Goal: Transaction & Acquisition: Purchase product/service

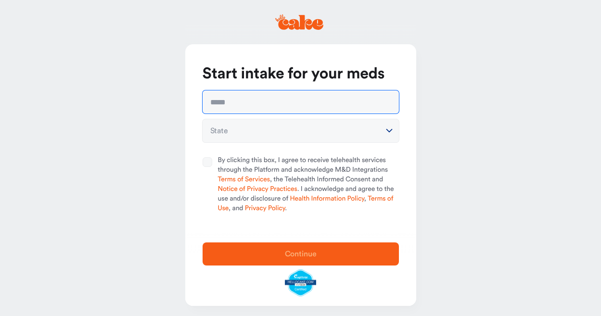
click at [264, 104] on input "text" at bounding box center [301, 101] width 196 height 23
type input "**********"
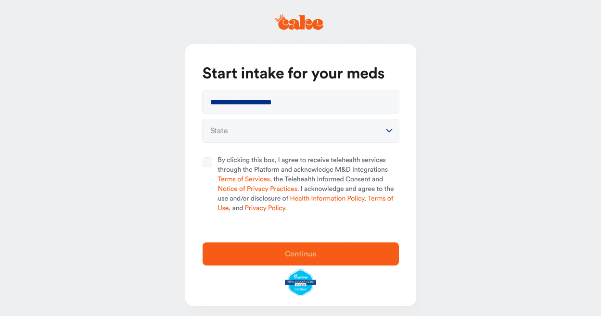
click at [232, 134] on html "**********" at bounding box center [300, 160] width 601 height 321
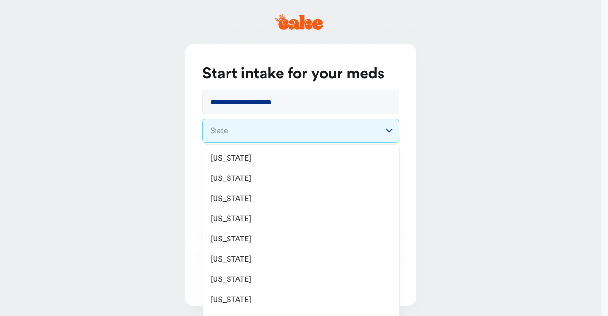
select select "**"
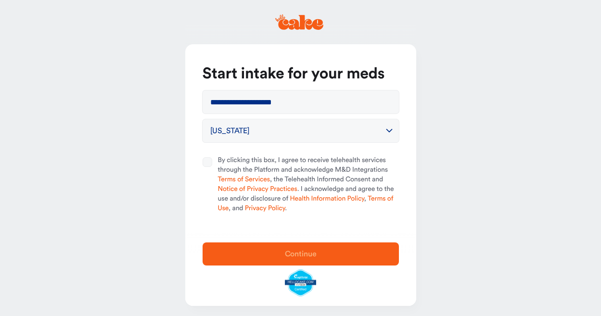
click at [209, 161] on button "By clicking this box, I agree to receive telehealth services through the Platfo…" at bounding box center [208, 162] width 10 height 10
click at [314, 253] on span "Continue" at bounding box center [301, 254] width 32 height 8
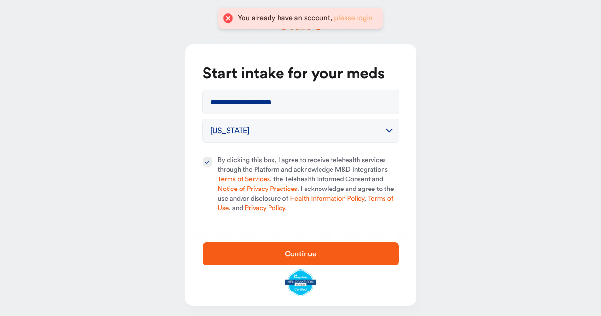
click at [352, 20] on link "please login" at bounding box center [353, 17] width 39 height 7
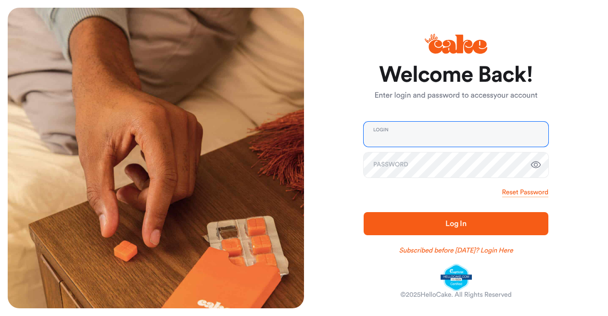
click at [401, 135] on input "email" at bounding box center [456, 134] width 185 height 25
type input "**********"
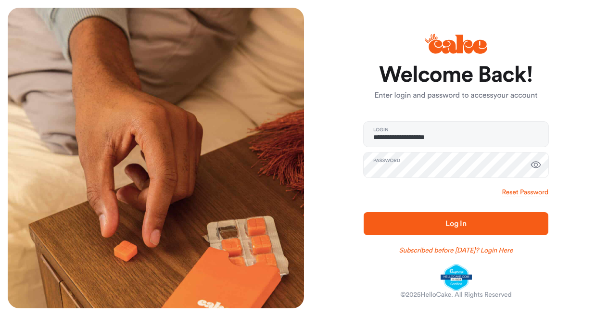
click at [445, 219] on span "Log In" at bounding box center [456, 224] width 154 height 12
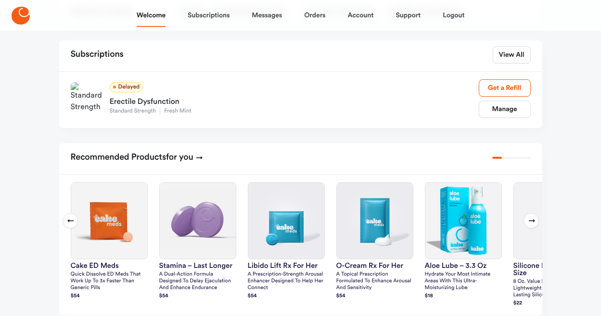
scroll to position [144, 0]
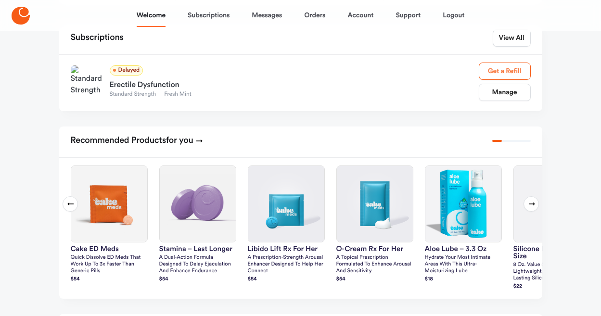
click at [514, 80] on link "Get a Refill" at bounding box center [505, 71] width 52 height 17
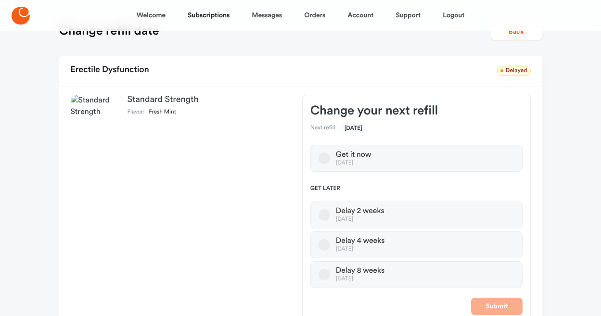
scroll to position [75, 0]
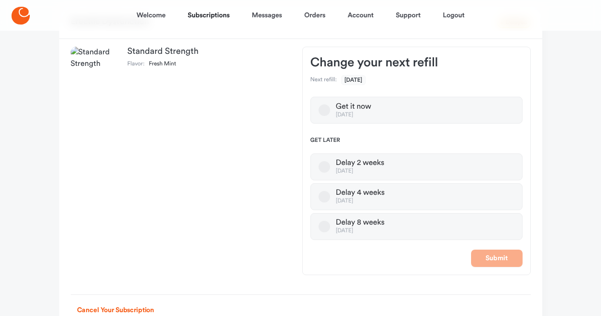
click at [322, 108] on button "Get it now Oct 14, 2025" at bounding box center [325, 110] width 12 height 12
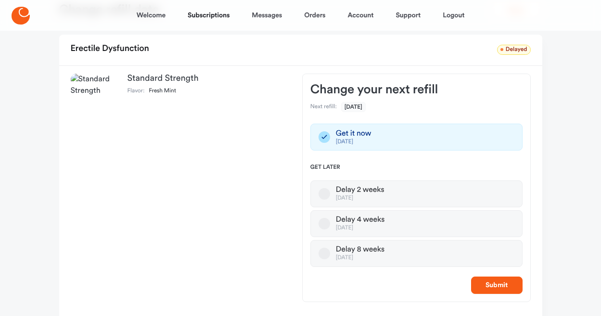
scroll to position [0, 0]
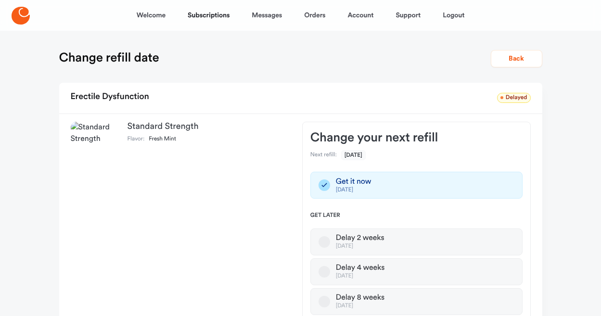
scroll to position [144, 0]
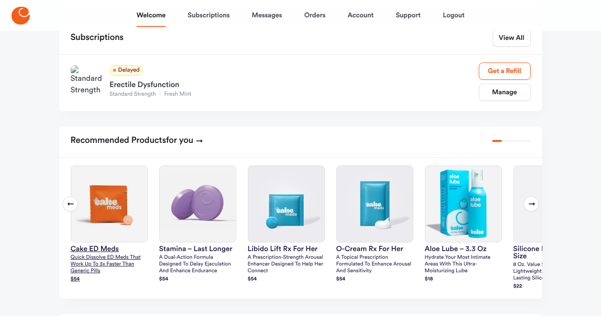
click at [104, 207] on img at bounding box center [109, 204] width 76 height 76
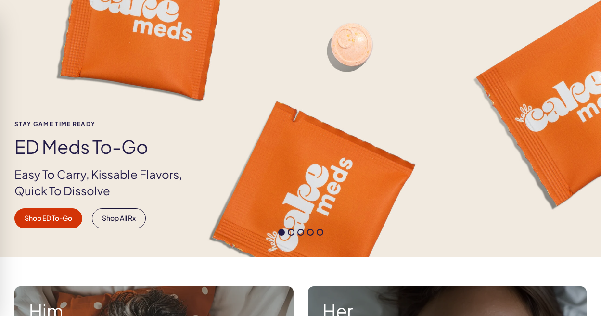
scroll to position [96, 0]
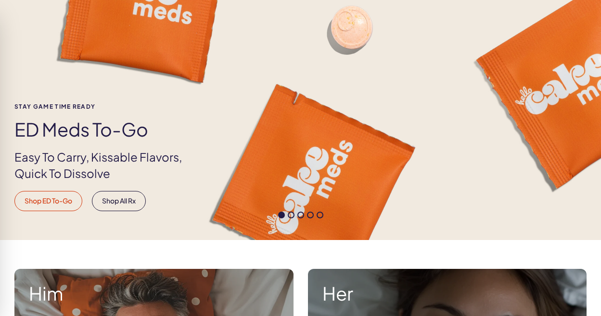
click at [38, 193] on link "Shop ED To-Go" at bounding box center [48, 201] width 68 height 20
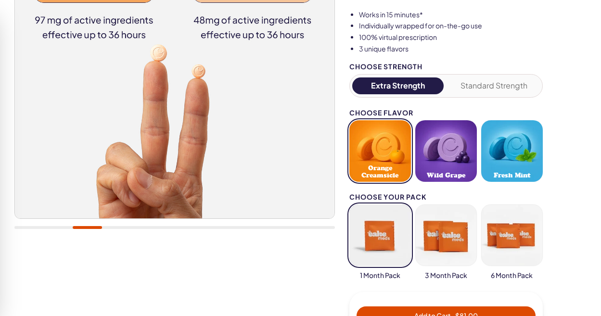
scroll to position [193, 0]
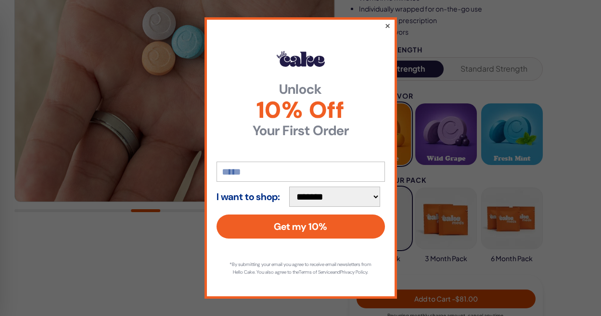
click at [385, 23] on button "×" at bounding box center [387, 26] width 6 height 12
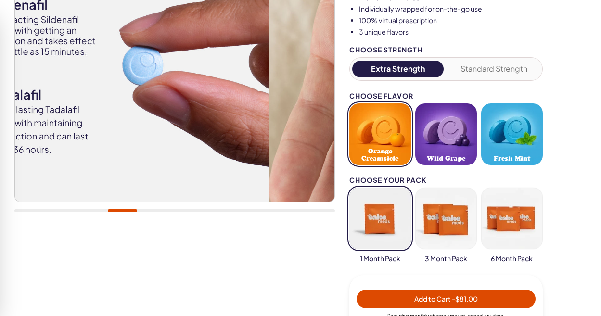
click at [377, 96] on div "20,000+ members, 4.9 stars Cake ED Meds Quick dissolve ED Meds that work up to …" at bounding box center [300, 120] width 572 height 476
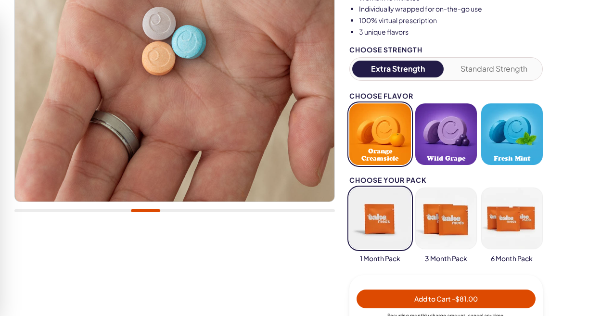
click at [517, 140] on button "Fresh Mint" at bounding box center [512, 134] width 62 height 62
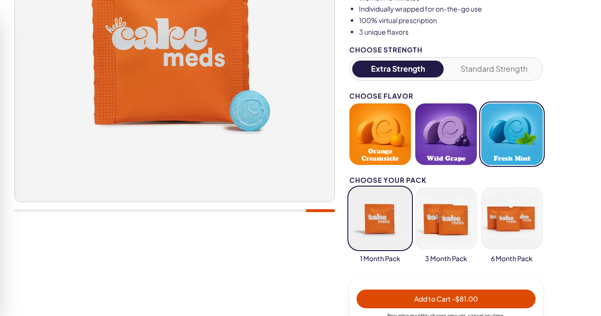
click at [472, 297] on span "- $81.00" at bounding box center [465, 299] width 26 height 9
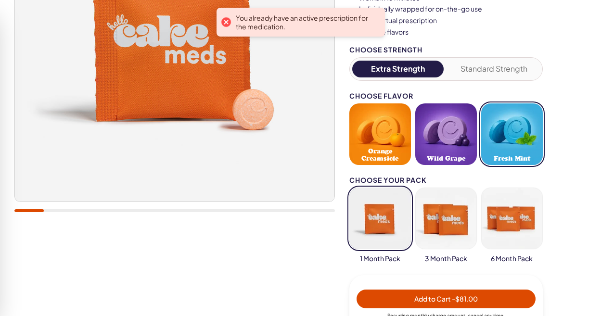
click at [227, 21] on div at bounding box center [225, 21] width 13 height 13
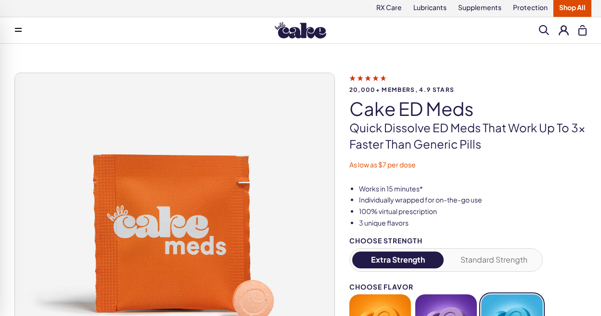
scroll to position [0, 0]
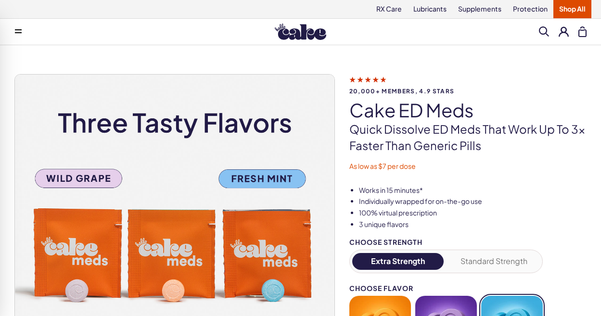
click at [17, 31] on span at bounding box center [18, 31] width 7 height 5
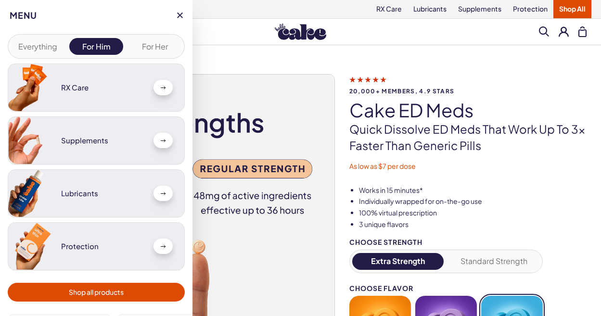
click at [49, 82] on div at bounding box center [30, 87] width 45 height 47
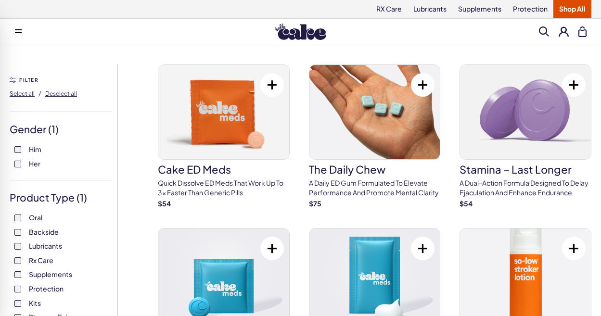
click at [16, 29] on icon at bounding box center [18, 29] width 7 height 1
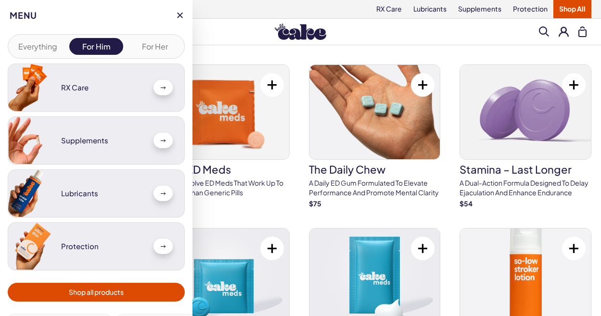
click at [177, 14] on button at bounding box center [180, 16] width 6 height 6
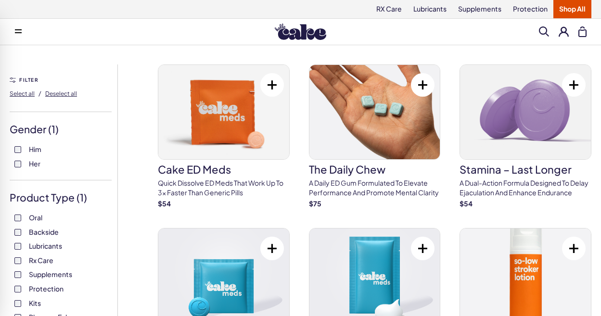
click at [292, 33] on img at bounding box center [300, 32] width 51 height 16
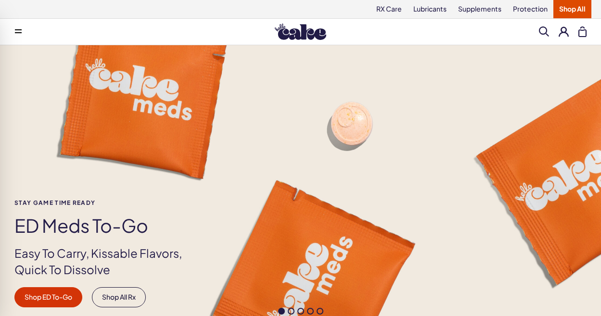
click at [563, 32] on button at bounding box center [564, 31] width 10 height 10
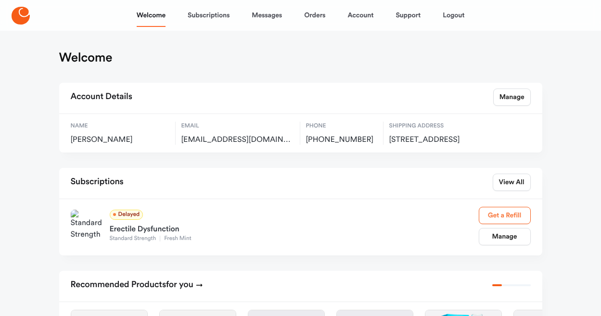
click at [510, 224] on link "Get a Refill" at bounding box center [505, 215] width 52 height 17
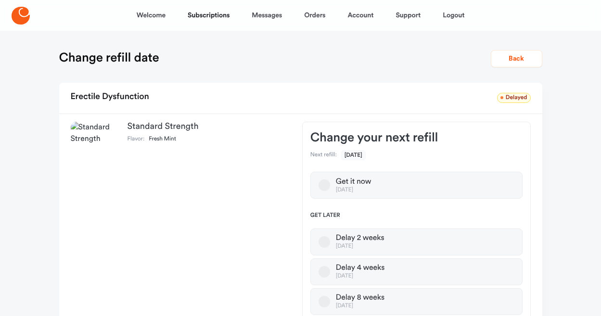
click at [328, 185] on button "Get it now [DATE]" at bounding box center [325, 186] width 12 height 12
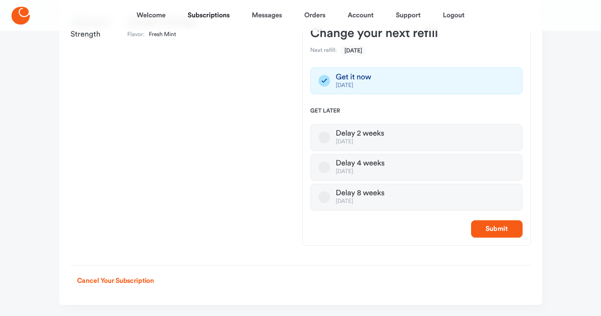
scroll to position [132, 0]
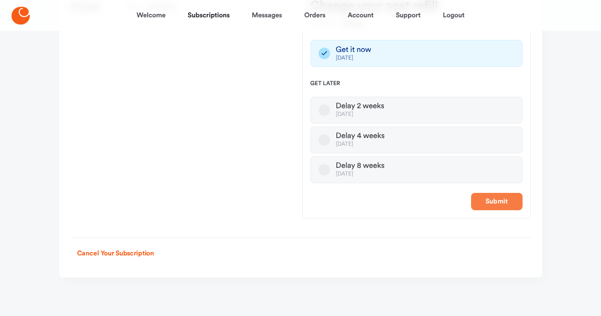
click at [497, 199] on button "Submit" at bounding box center [496, 201] width 51 height 17
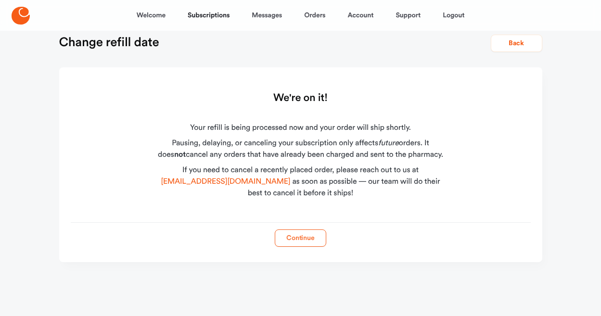
click at [306, 240] on button "Continue" at bounding box center [300, 238] width 51 height 17
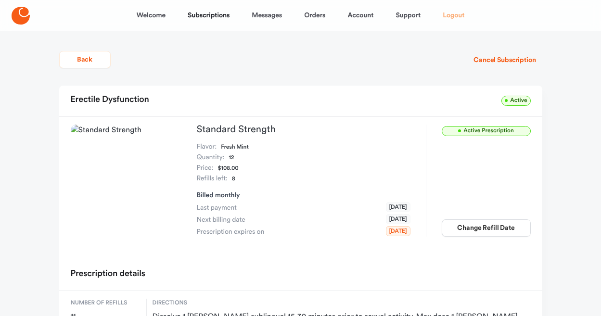
click at [452, 12] on link "Logout" at bounding box center [454, 15] width 22 height 23
